Goal: Task Accomplishment & Management: Use online tool/utility

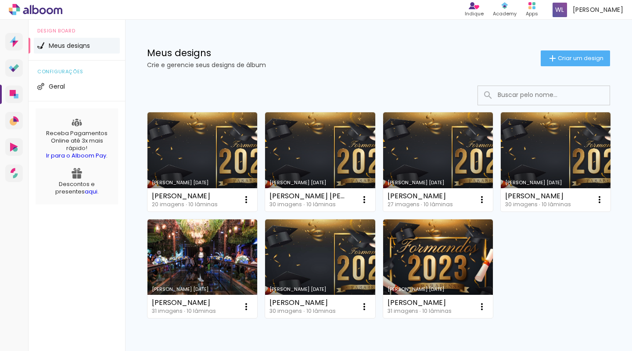
click at [566, 61] on span "Criar um design" at bounding box center [581, 58] width 46 height 6
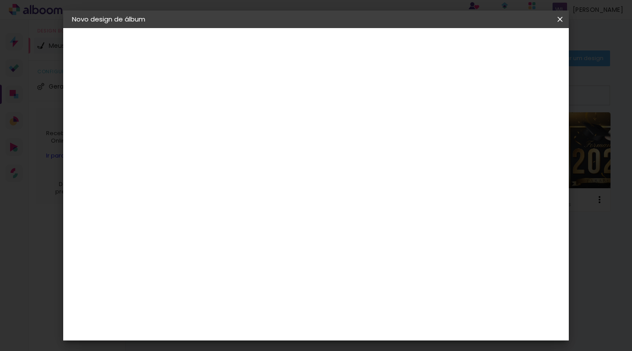
click at [215, 122] on input at bounding box center [215, 118] width 0 height 14
type input "MANU3anos"
click at [0, 0] on slot "Avançar" at bounding box center [0, 0] width 0 height 0
click at [239, 165] on input at bounding box center [237, 166] width 89 height 11
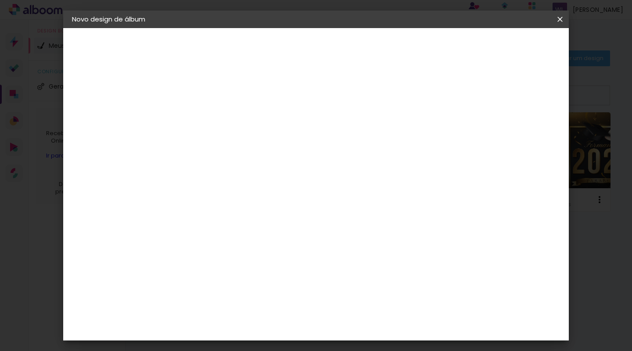
type input "pro"
type paper-input "pro"
click at [229, 299] on div "ProFox" at bounding box center [222, 302] width 24 height 7
click at [0, 0] on slot "Avançar" at bounding box center [0, 0] width 0 height 0
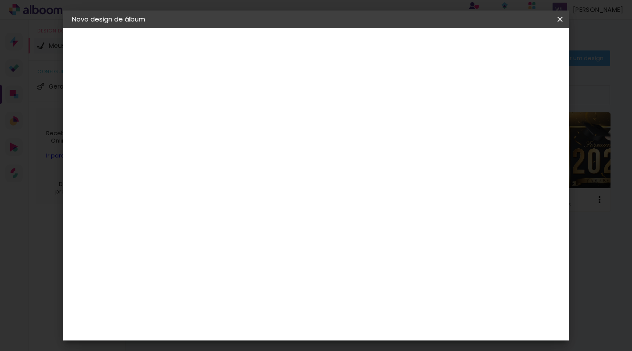
click at [275, 314] on span "20 × 20" at bounding box center [254, 325] width 41 height 23
click at [0, 0] on slot "Avançar" at bounding box center [0, 0] width 0 height 0
click at [505, 47] on span "Iniciar design" at bounding box center [485, 46] width 40 height 6
click at [455, 91] on div at bounding box center [452, 95] width 8 height 8
type paper-checkbox "on"
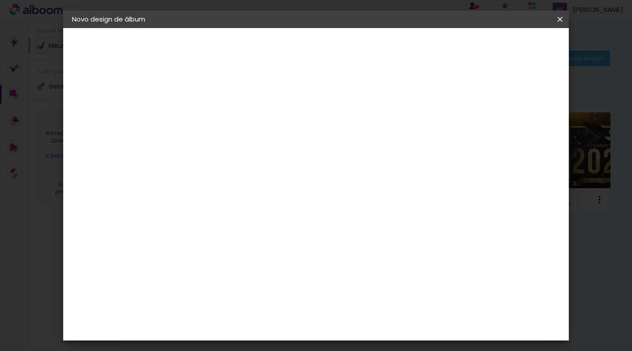
click at [505, 49] on span "Iniciar design" at bounding box center [485, 46] width 40 height 6
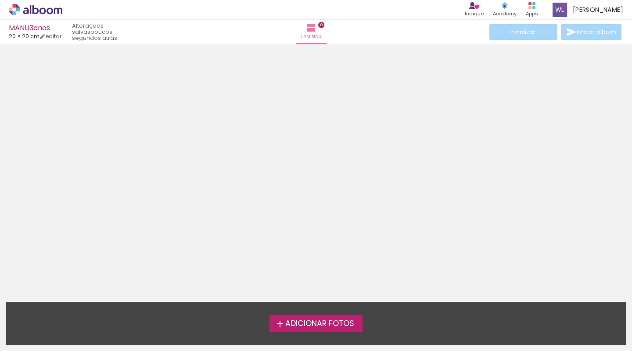
click at [326, 320] on span "Adicionar Fotos" at bounding box center [319, 324] width 69 height 8
click at [0, 0] on input "file" at bounding box center [0, 0] width 0 height 0
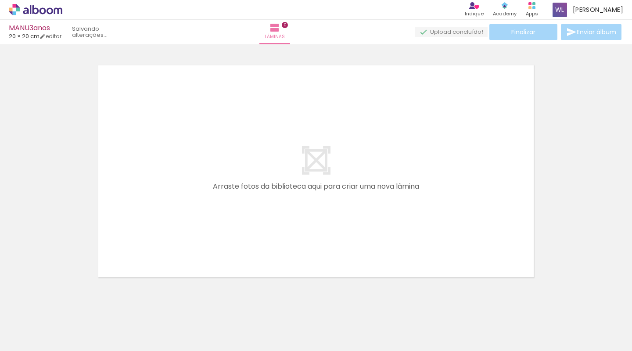
scroll to position [11, 0]
click at [27, 337] on span "Adicionar Fotos" at bounding box center [31, 339] width 26 height 10
click at [0, 0] on input "file" at bounding box center [0, 0] width 0 height 0
click at [31, 325] on input "Todas as fotos" at bounding box center [24, 324] width 33 height 7
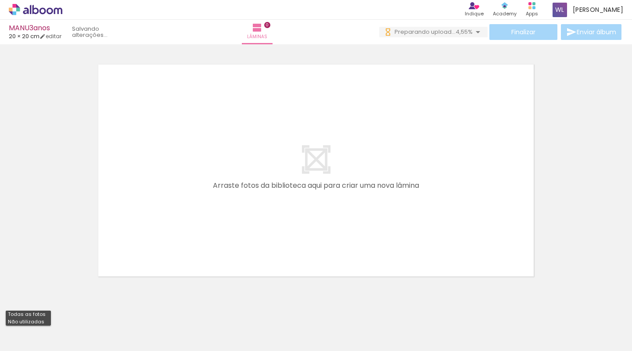
click at [38, 244] on div at bounding box center [316, 159] width 632 height 246
click at [97, 328] on div at bounding box center [87, 322] width 43 height 18
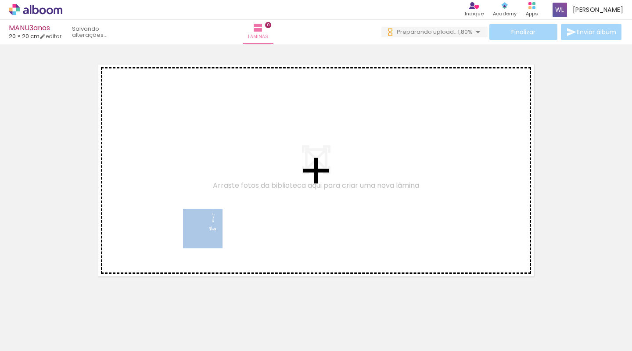
drag, startPoint x: 81, startPoint y: 323, endPoint x: 211, endPoint y: 233, distance: 158.6
click at [211, 233] on quentale-workspace at bounding box center [316, 175] width 632 height 351
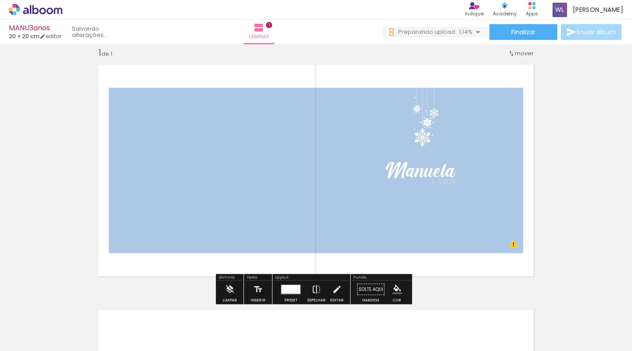
click at [515, 52] on span "mover" at bounding box center [524, 53] width 19 height 8
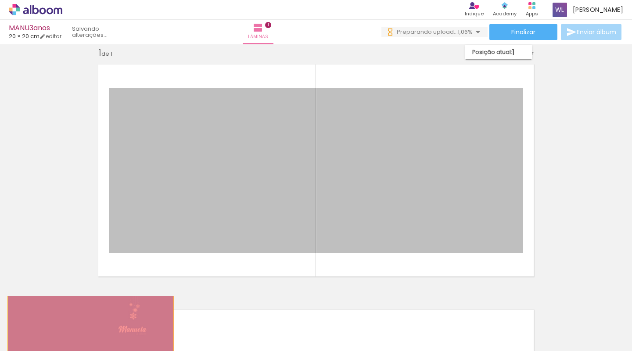
drag, startPoint x: 323, startPoint y: 152, endPoint x: 87, endPoint y: 329, distance: 294.8
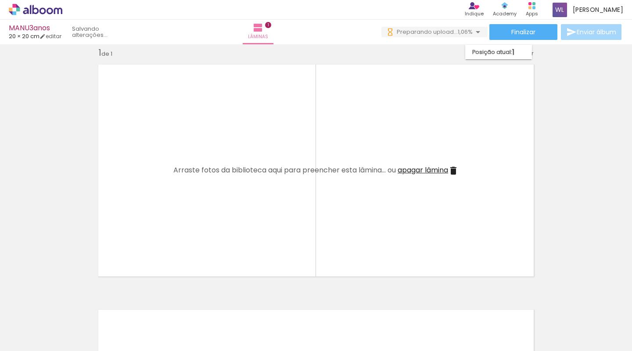
click at [89, 327] on div at bounding box center [87, 322] width 43 height 18
click at [107, 326] on div at bounding box center [87, 322] width 39 height 16
click at [184, 318] on div at bounding box center [186, 321] width 29 height 43
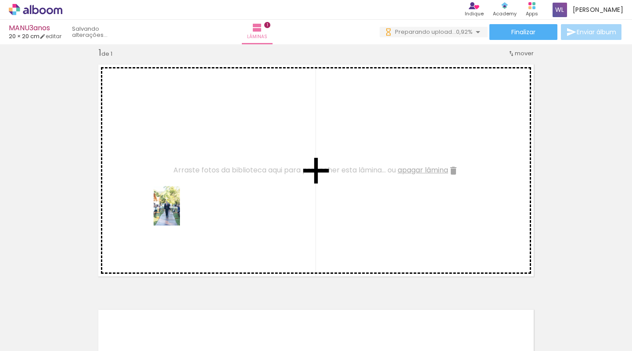
drag, startPoint x: 139, startPoint y: 331, endPoint x: 186, endPoint y: 243, distance: 99.3
click at [181, 201] on quentale-workspace at bounding box center [316, 175] width 632 height 351
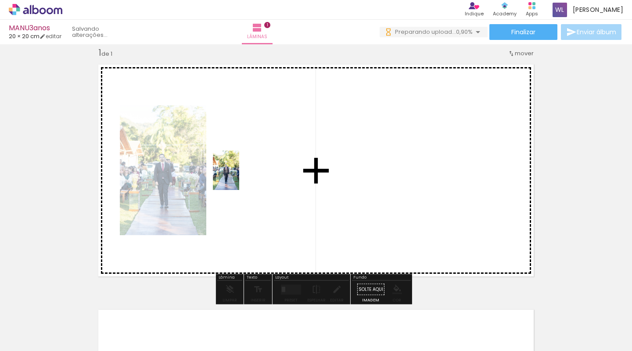
drag, startPoint x: 191, startPoint y: 318, endPoint x: 239, endPoint y: 177, distance: 148.9
click at [239, 177] on quentale-workspace at bounding box center [316, 175] width 632 height 351
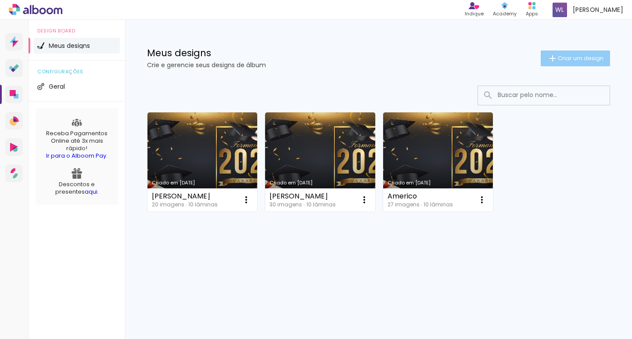
click at [563, 55] on span "Criar um design" at bounding box center [581, 58] width 46 height 6
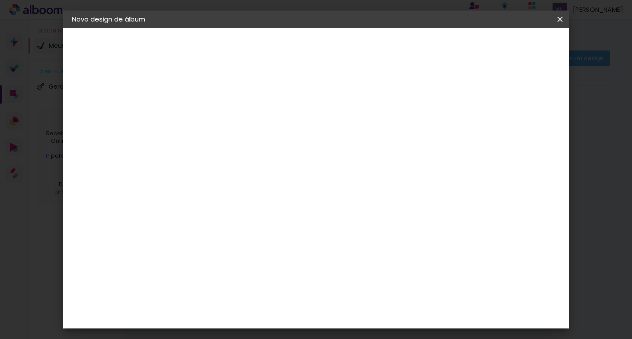
click at [215, 115] on input at bounding box center [215, 118] width 0 height 14
type input "m"
type input "MANU3anos"
type paper-input "MANU3anos"
click at [0, 0] on slot "Avançar" at bounding box center [0, 0] width 0 height 0
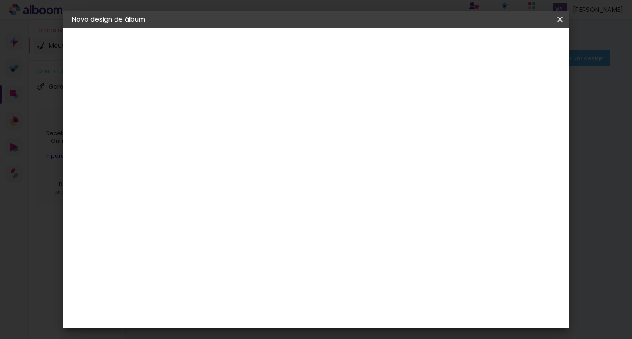
click at [258, 150] on paper-input-container at bounding box center [237, 141] width 95 height 20
type input "profox"
type paper-input "profox"
click at [233, 195] on div "ProFox" at bounding box center [222, 198] width 24 height 7
click at [0, 0] on slot "Avançar" at bounding box center [0, 0] width 0 height 0
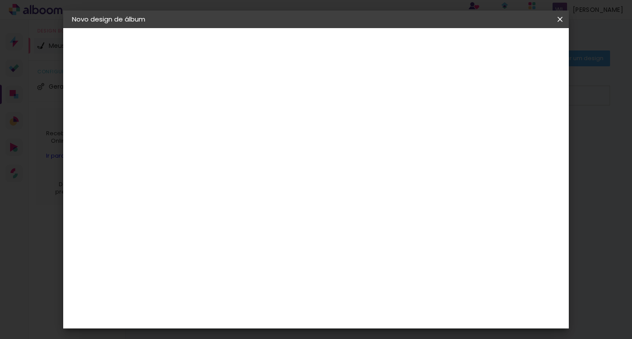
scroll to position [175, 0]
click at [275, 260] on span "20 × 20" at bounding box center [254, 271] width 41 height 23
click at [0, 0] on slot "Avançar" at bounding box center [0, 0] width 0 height 0
click at [455, 95] on div at bounding box center [452, 95] width 8 height 8
type paper-checkbox "on"
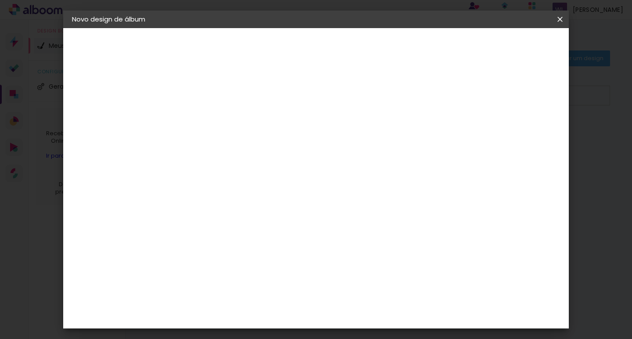
click at [505, 47] on span "Iniciar design" at bounding box center [485, 46] width 40 height 6
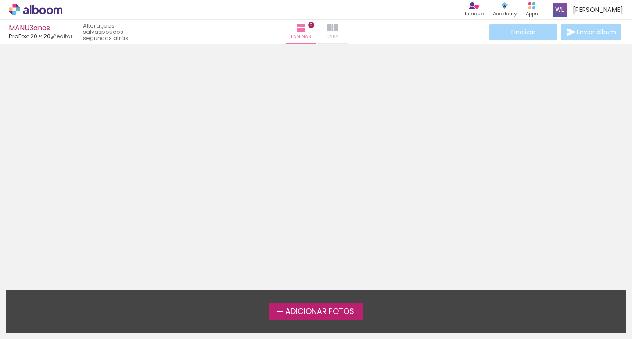
click at [333, 26] on iron-icon at bounding box center [332, 27] width 11 height 11
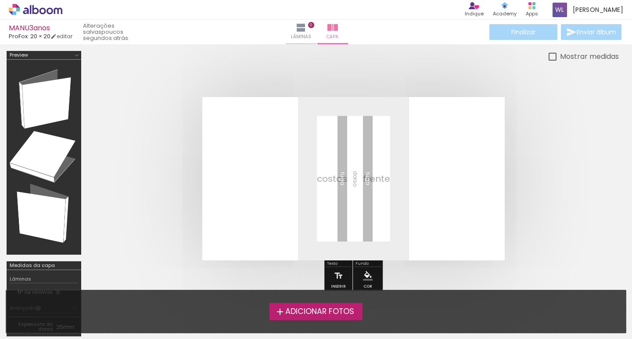
click at [327, 313] on span "Adicionar Fotos" at bounding box center [319, 312] width 69 height 8
click at [0, 0] on input "file" at bounding box center [0, 0] width 0 height 0
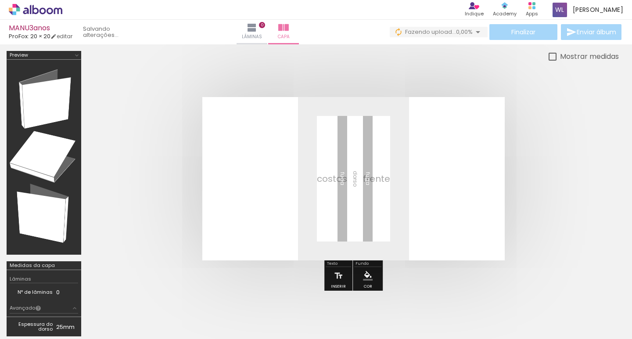
click at [100, 308] on div at bounding box center [87, 310] width 43 height 18
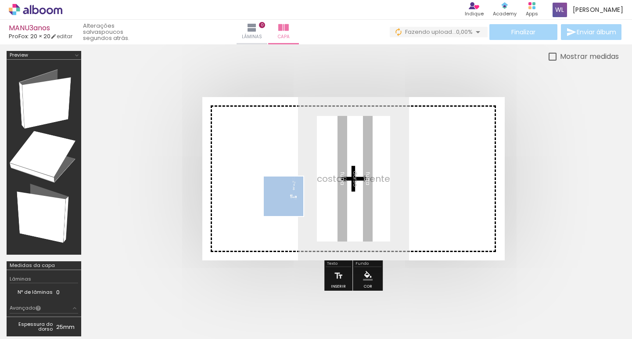
drag, startPoint x: 99, startPoint y: 308, endPoint x: 315, endPoint y: 189, distance: 247.0
click at [315, 189] on quentale-workspace at bounding box center [316, 169] width 632 height 339
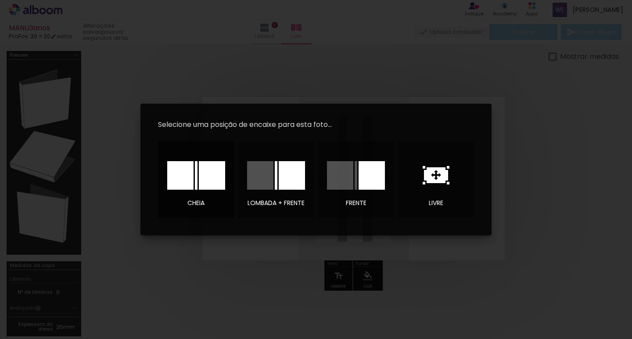
click at [182, 179] on div at bounding box center [180, 175] width 26 height 29
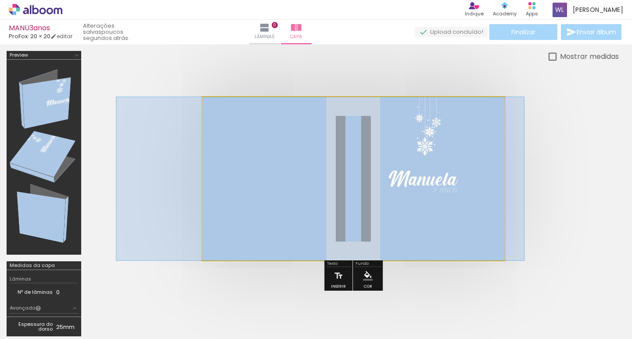
drag, startPoint x: 448, startPoint y: 145, endPoint x: 415, endPoint y: 175, distance: 45.0
drag, startPoint x: 235, startPoint y: 120, endPoint x: 210, endPoint y: 121, distance: 24.6
type paper-slider "100"
click at [210, 121] on quentale-photo at bounding box center [353, 178] width 302 height 163
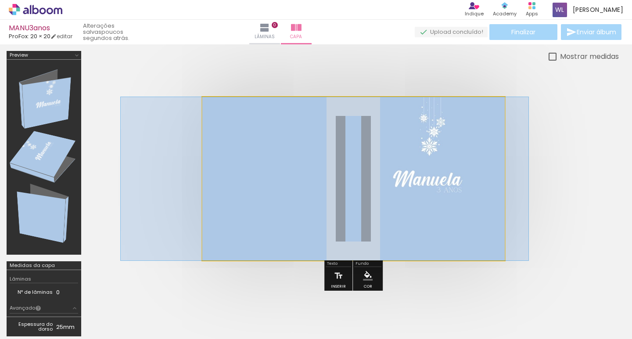
drag, startPoint x: 432, startPoint y: 184, endPoint x: 436, endPoint y: 184, distance: 4.4
click at [431, 139] on quentale-photo at bounding box center [353, 178] width 302 height 163
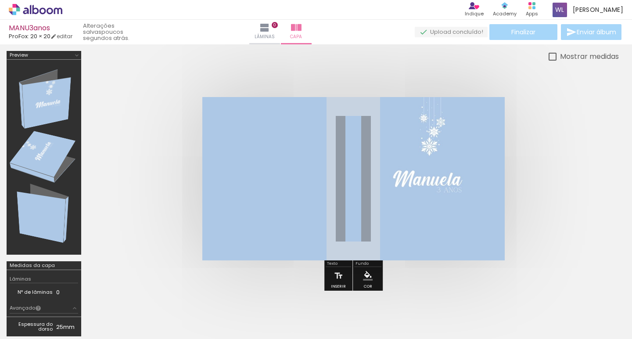
drag, startPoint x: 330, startPoint y: 120, endPoint x: 345, endPoint y: 124, distance: 15.8
type paper-slider "100"
click at [345, 112] on div "P&B Largura Cor" at bounding box center [369, 112] width 302 height 0
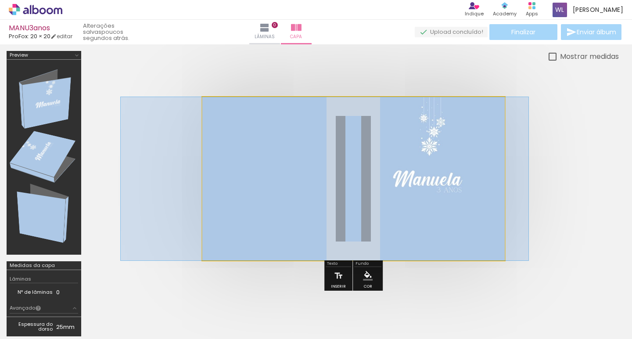
click at [428, 149] on quentale-photo at bounding box center [353, 178] width 302 height 163
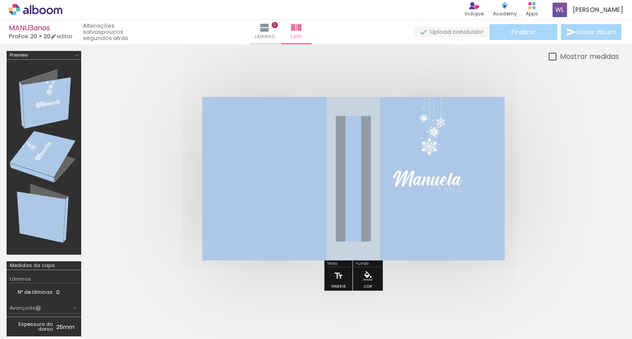
click at [428, 149] on quentale-photo at bounding box center [353, 178] width 302 height 163
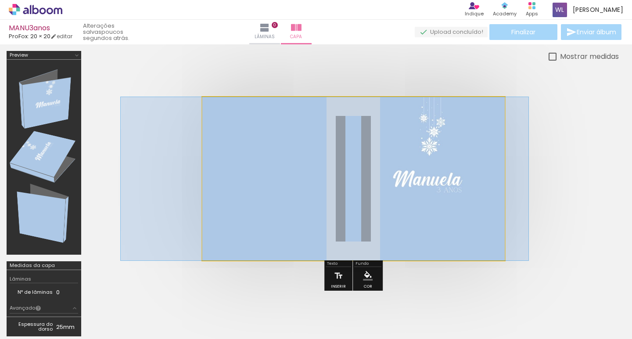
click at [428, 149] on quentale-photo at bounding box center [353, 178] width 302 height 163
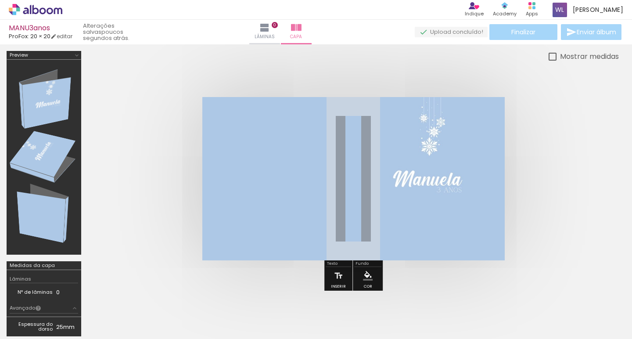
click at [428, 149] on quentale-photo at bounding box center [353, 178] width 302 height 163
click at [434, 170] on quentale-photo at bounding box center [353, 178] width 302 height 163
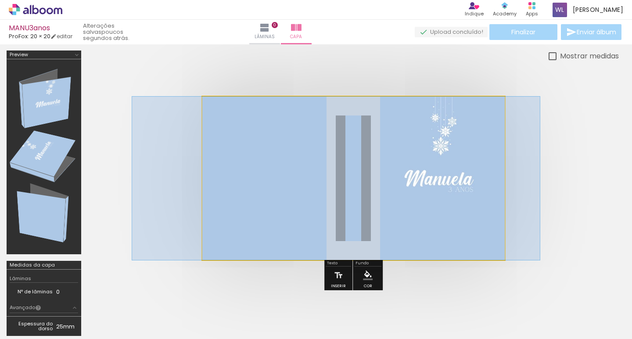
drag, startPoint x: 420, startPoint y: 189, endPoint x: 432, endPoint y: 190, distance: 12.0
click at [432, 190] on quentale-photo at bounding box center [353, 178] width 302 height 163
click at [432, 191] on quentale-photo at bounding box center [353, 178] width 302 height 163
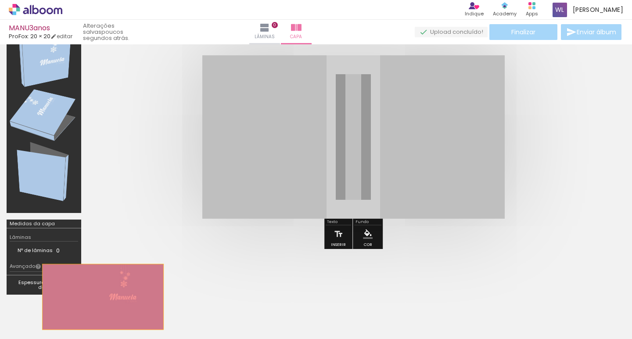
drag, startPoint x: 310, startPoint y: 161, endPoint x: 102, endPoint y: 332, distance: 269.1
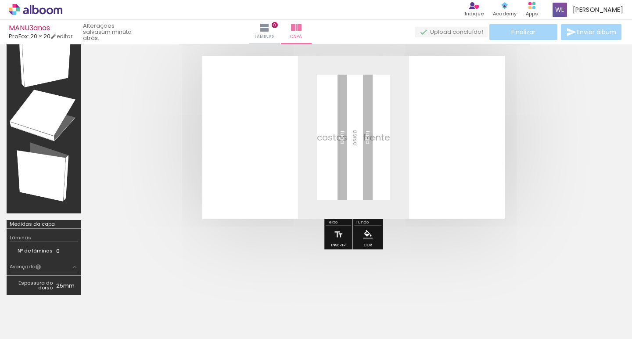
scroll to position [42, 0]
click at [72, 293] on iron-icon at bounding box center [68, 291] width 9 height 9
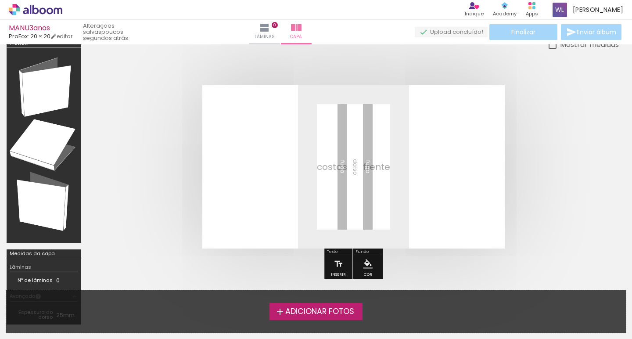
scroll to position [16, 0]
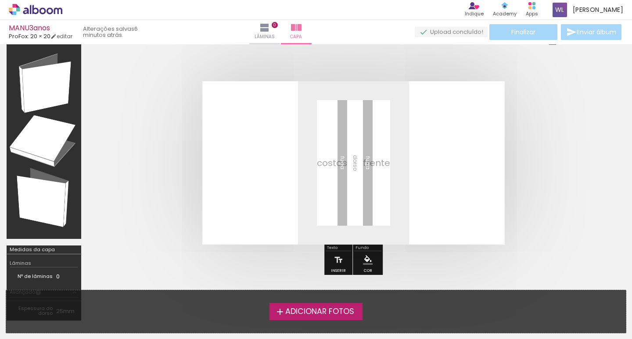
click at [311, 309] on span "Adicionar Fotos" at bounding box center [319, 312] width 69 height 8
click at [0, 0] on input "file" at bounding box center [0, 0] width 0 height 0
click at [308, 309] on span "Adicionar Fotos" at bounding box center [319, 312] width 69 height 8
click at [0, 0] on input "file" at bounding box center [0, 0] width 0 height 0
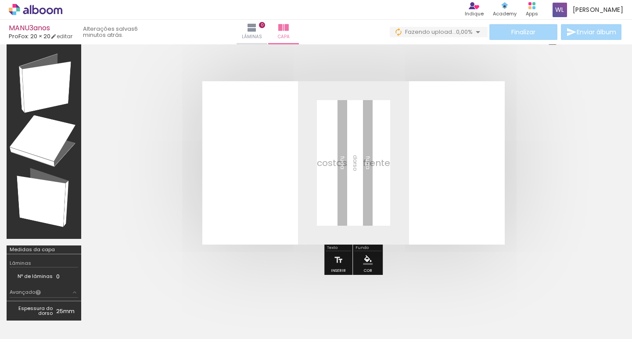
click at [85, 312] on div at bounding box center [87, 309] width 43 height 21
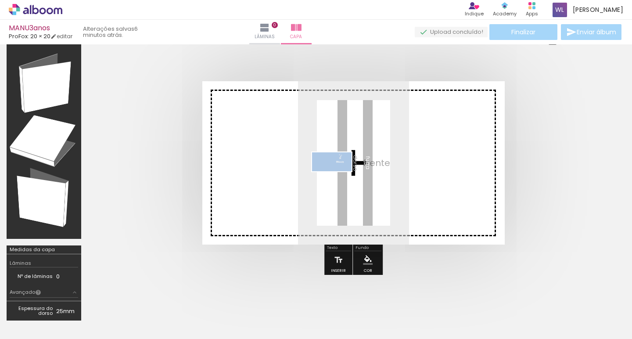
drag, startPoint x: 85, startPoint y: 312, endPoint x: 338, endPoint y: 179, distance: 286.7
click at [338, 179] on quentale-workspace at bounding box center [316, 169] width 632 height 339
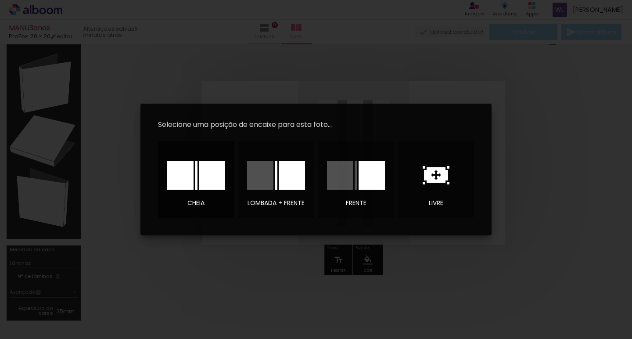
click at [215, 182] on div at bounding box center [212, 175] width 26 height 29
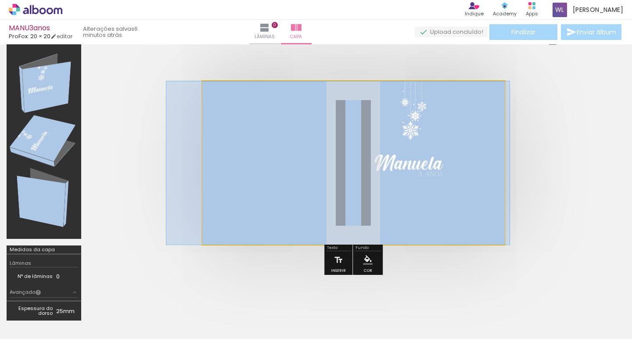
drag, startPoint x: 376, startPoint y: 160, endPoint x: 361, endPoint y: 175, distance: 21.4
drag, startPoint x: 237, startPoint y: 104, endPoint x: 188, endPoint y: 103, distance: 48.7
type paper-slider "100"
click at [202, 103] on quentale-photo at bounding box center [353, 162] width 302 height 163
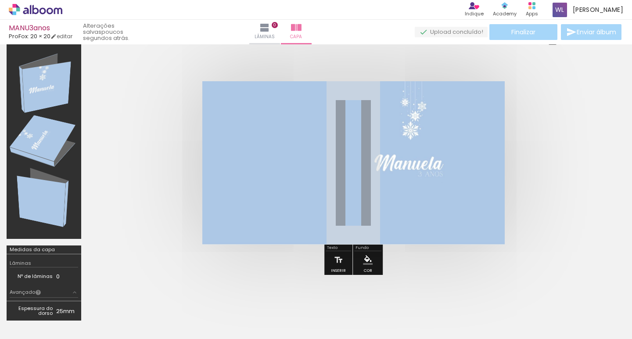
click at [362, 103] on div at bounding box center [366, 103] width 11 height 9
click at [368, 115] on paper-listbox at bounding box center [366, 131] width 16 height 42
click at [368, 117] on span at bounding box center [366, 118] width 9 height 2
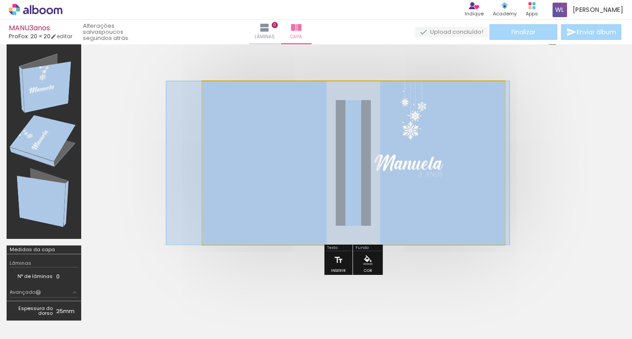
click at [369, 123] on quentale-photo at bounding box center [353, 162] width 302 height 163
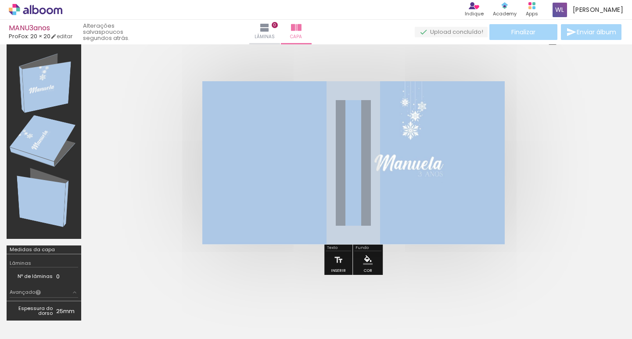
click at [170, 73] on div at bounding box center [353, 162] width 531 height 233
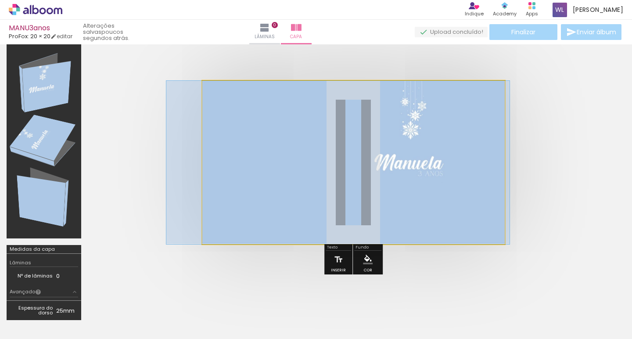
click at [425, 167] on quentale-photo at bounding box center [353, 162] width 302 height 163
drag, startPoint x: 410, startPoint y: 163, endPoint x: 398, endPoint y: 149, distance: 18.9
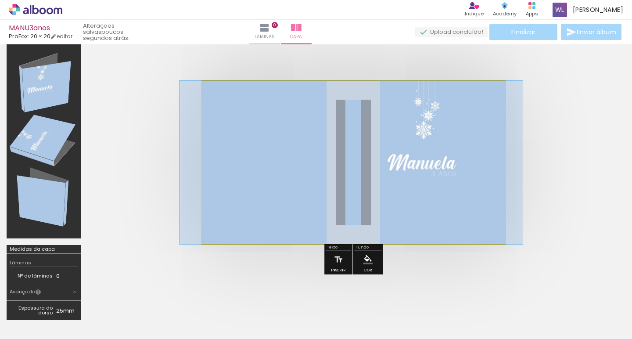
drag, startPoint x: 398, startPoint y: 149, endPoint x: 415, endPoint y: 147, distance: 18.0
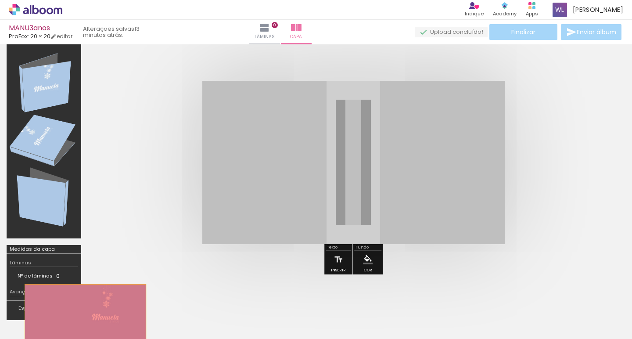
drag, startPoint x: 288, startPoint y: 173, endPoint x: 87, endPoint y: 315, distance: 246.1
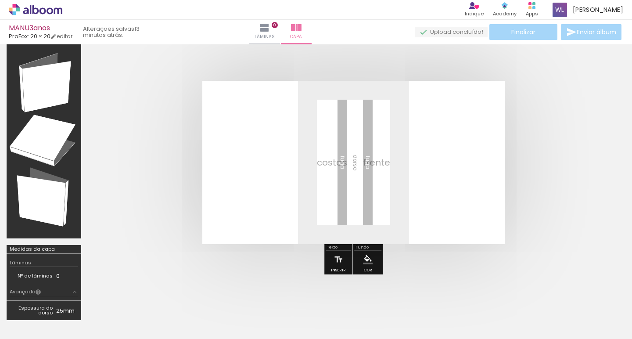
click at [93, 310] on div at bounding box center [87, 309] width 43 height 21
drag, startPoint x: 84, startPoint y: 313, endPoint x: 97, endPoint y: 312, distance: 12.3
click at [97, 312] on div at bounding box center [87, 309] width 43 height 21
click at [72, 293] on iron-icon at bounding box center [68, 291] width 9 height 9
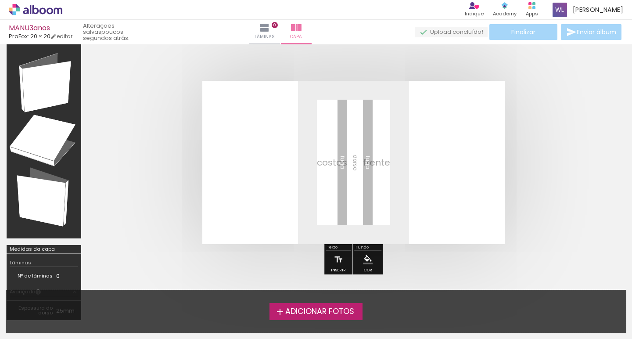
click at [329, 315] on span "Adicionar Fotos" at bounding box center [319, 312] width 69 height 8
click at [0, 0] on input "file" at bounding box center [0, 0] width 0 height 0
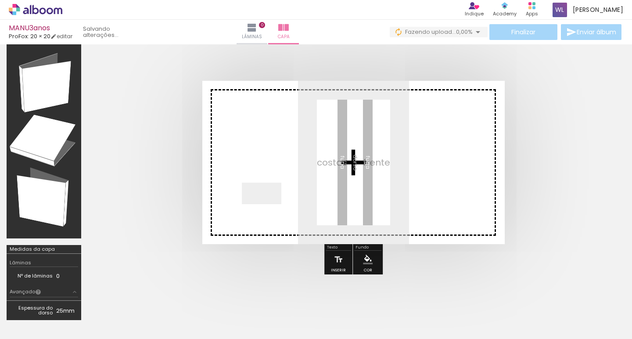
drag, startPoint x: 90, startPoint y: 315, endPoint x: 276, endPoint y: 188, distance: 225.2
click at [276, 188] on quentale-workspace at bounding box center [316, 169] width 632 height 339
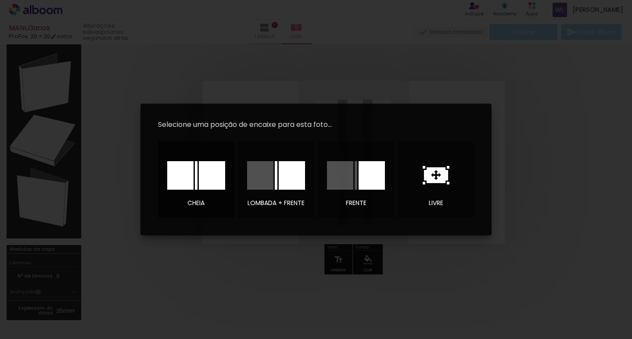
click at [199, 183] on div at bounding box center [212, 175] width 26 height 29
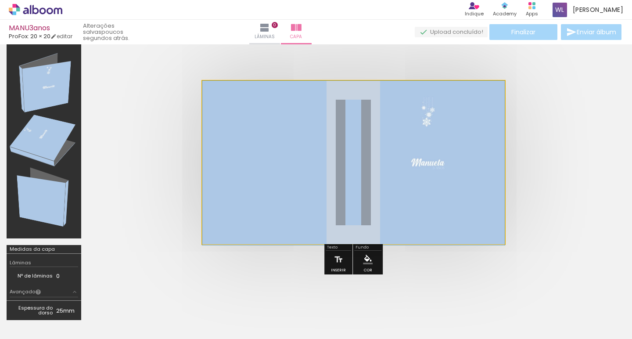
drag, startPoint x: 425, startPoint y: 137, endPoint x: 427, endPoint y: 165, distance: 28.1
drag, startPoint x: 424, startPoint y: 110, endPoint x: 425, endPoint y: 132, distance: 21.9
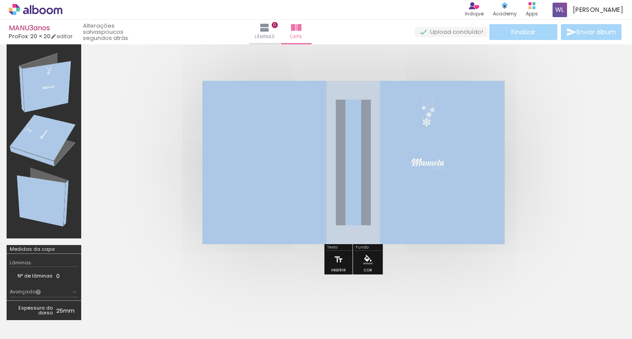
click at [574, 163] on quentale-cover at bounding box center [353, 162] width 461 height 163
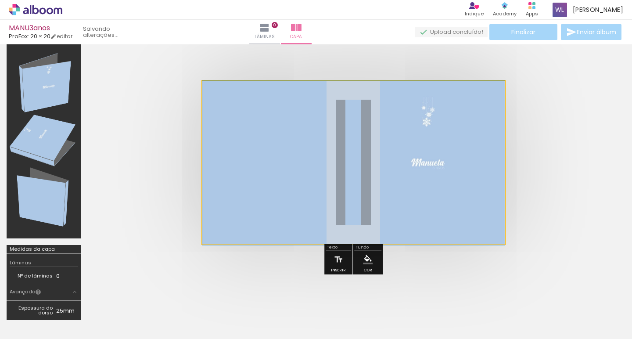
drag, startPoint x: 405, startPoint y: 175, endPoint x: 400, endPoint y: 208, distance: 32.8
drag, startPoint x: 393, startPoint y: 156, endPoint x: 391, endPoint y: 180, distance: 24.2
